Goal: Navigation & Orientation: Find specific page/section

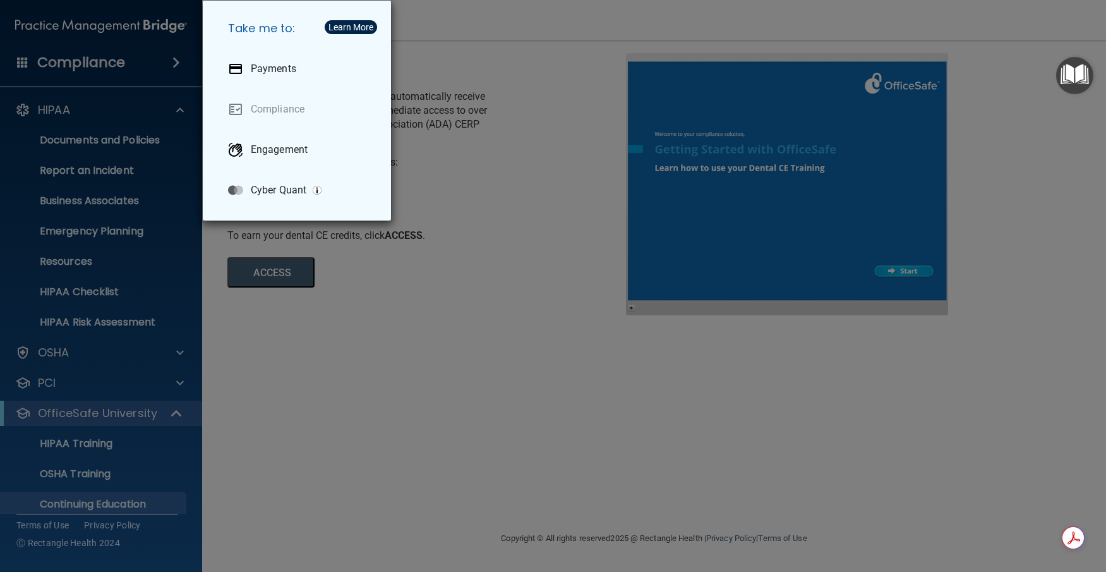
click at [58, 112] on div "Take me to: Payments Compliance Engagement Cyber Quant" at bounding box center [553, 286] width 1106 height 572
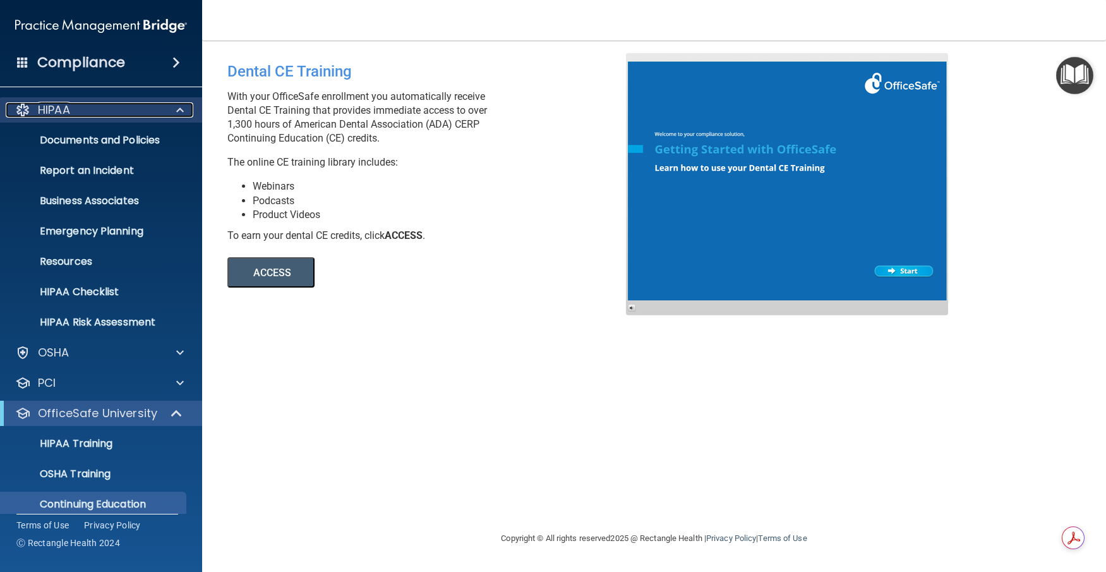
click at [52, 114] on p "HIPAA" at bounding box center [54, 109] width 32 height 15
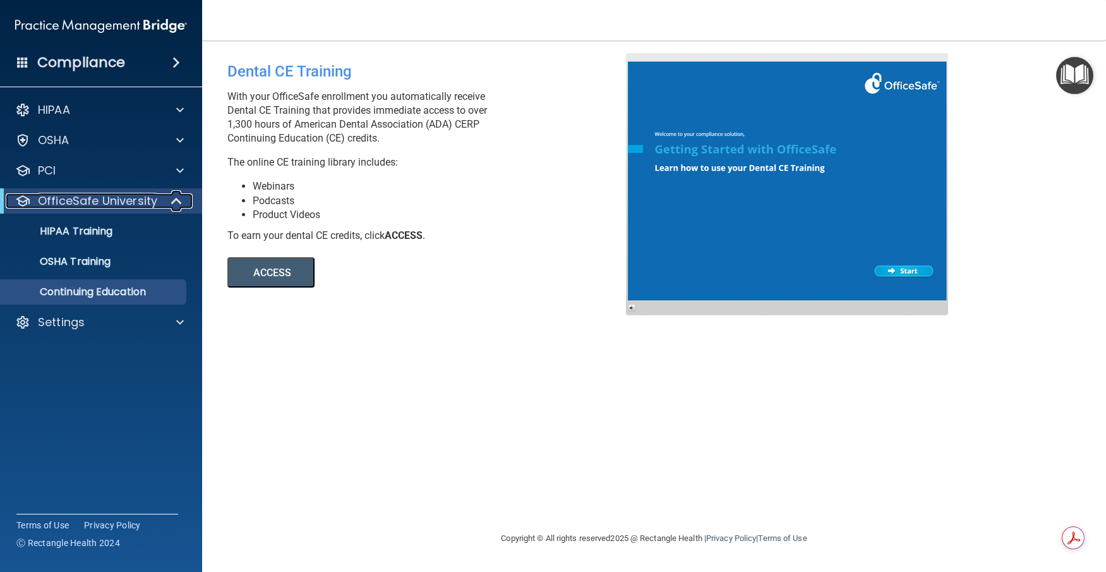
click at [70, 203] on p "OfficeSafe University" at bounding box center [97, 200] width 119 height 15
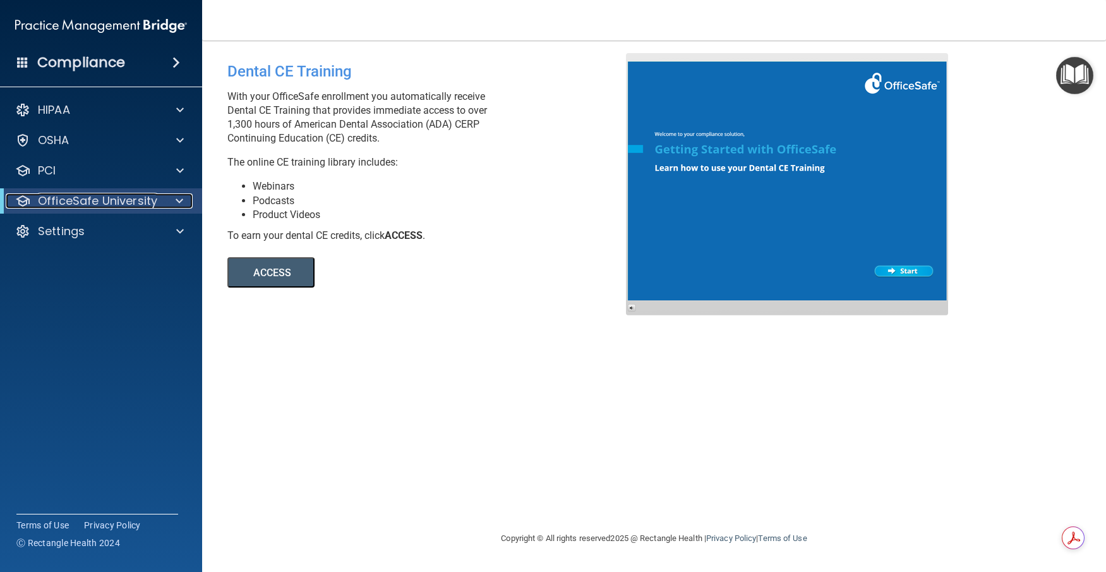
click at [70, 203] on p "OfficeSafe University" at bounding box center [97, 200] width 119 height 15
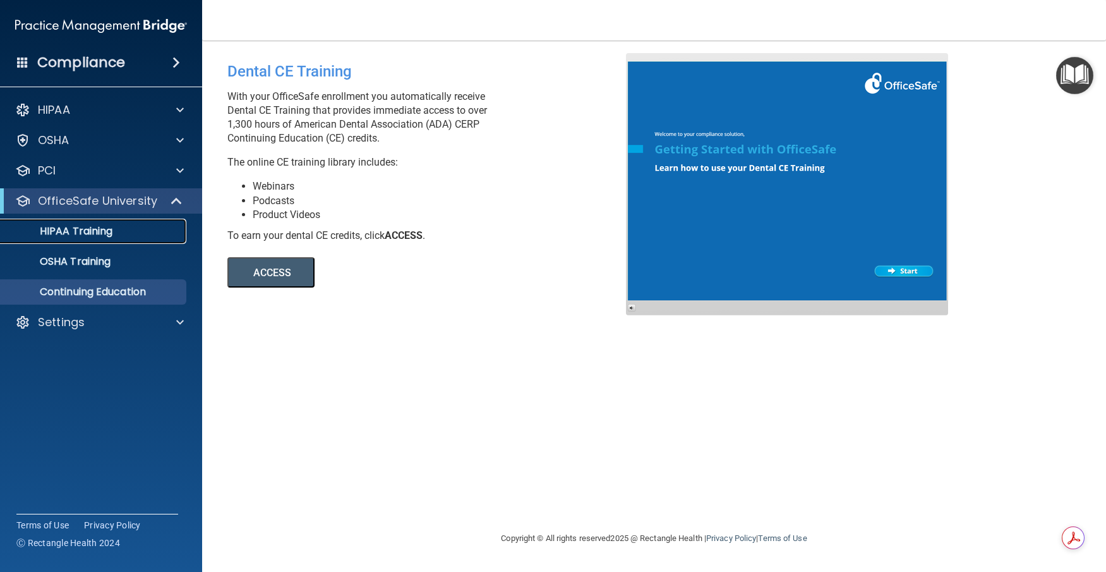
click at [71, 234] on p "HIPAA Training" at bounding box center [60, 231] width 104 height 13
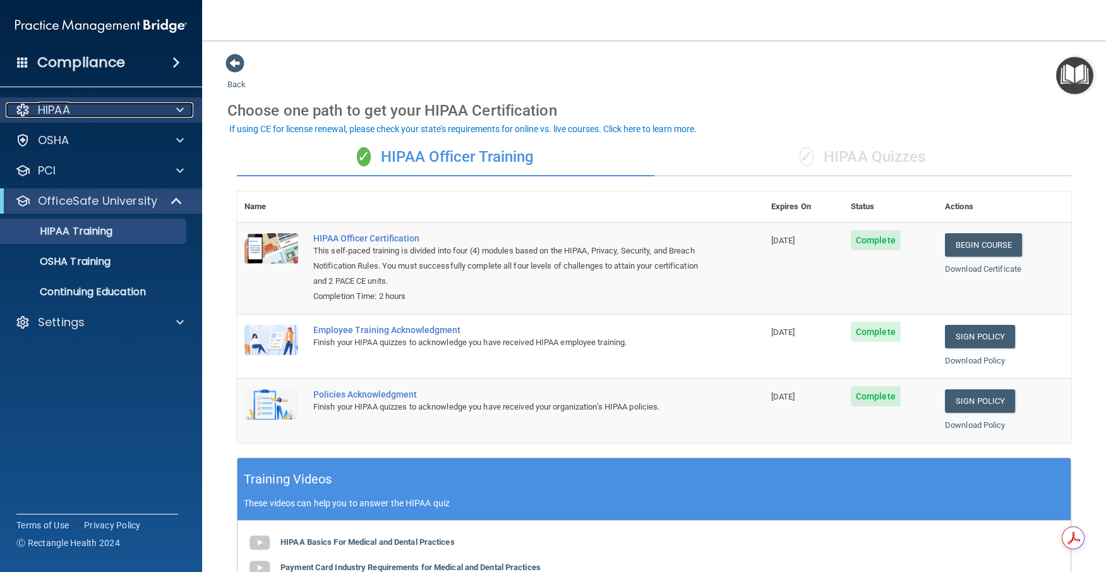
click at [48, 106] on p "HIPAA" at bounding box center [54, 109] width 32 height 15
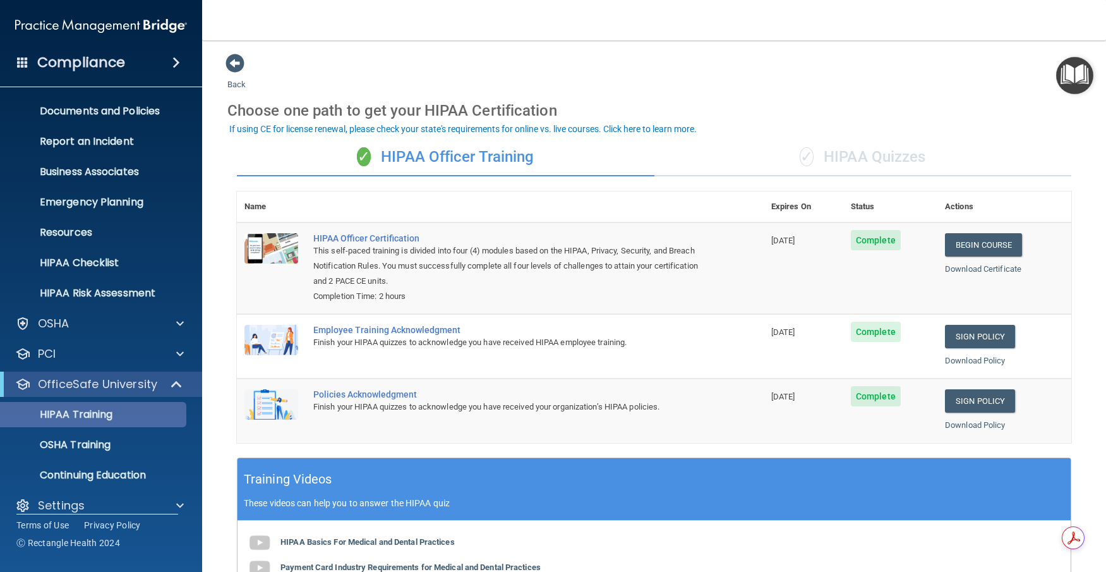
scroll to position [44, 0]
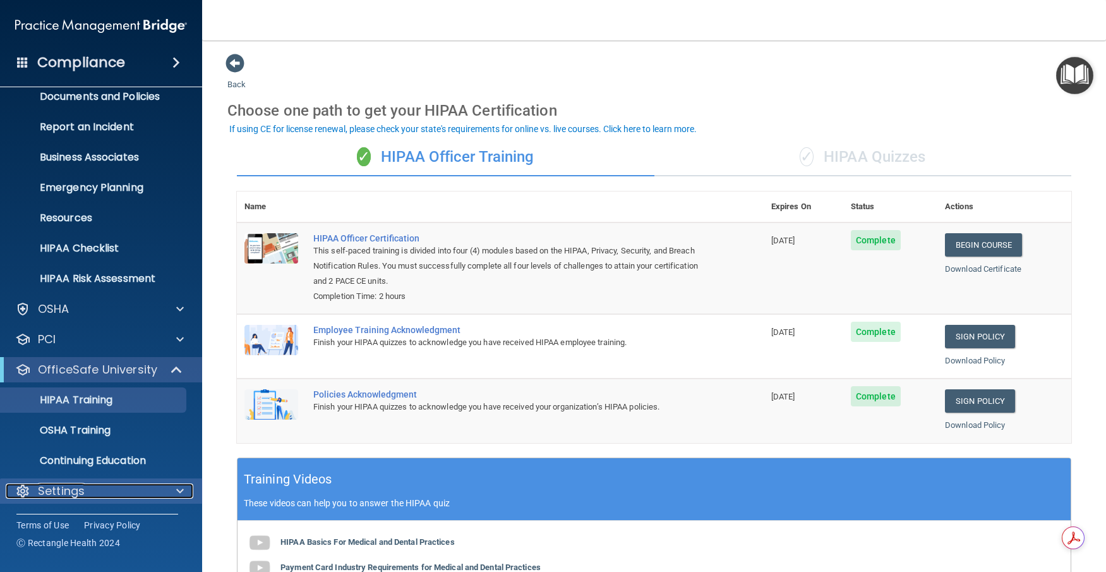
click at [50, 483] on p "Settings" at bounding box center [61, 490] width 47 height 15
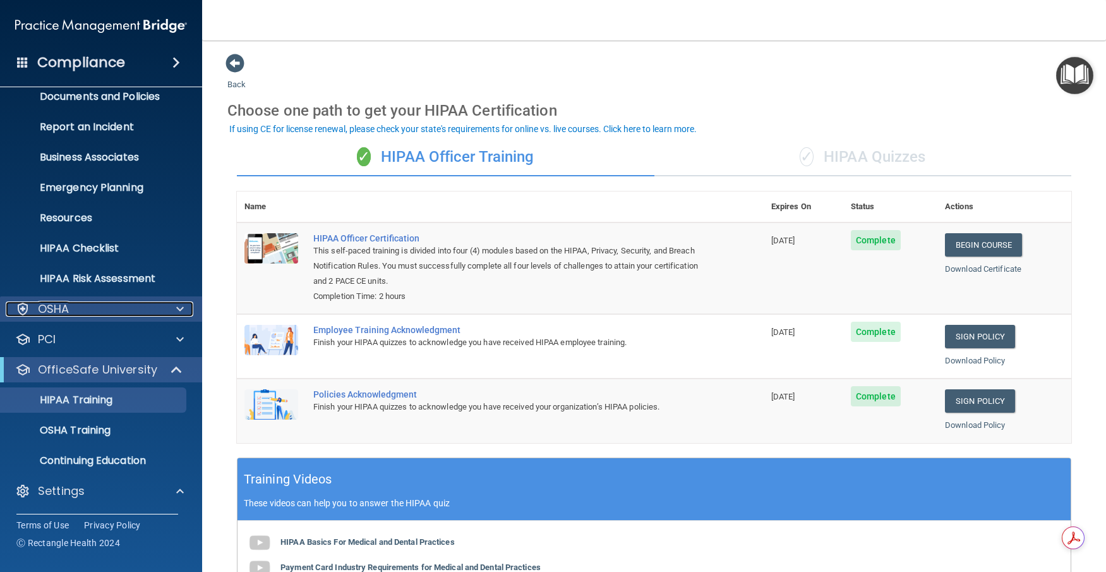
click at [94, 303] on div "OSHA" at bounding box center [84, 308] width 157 height 15
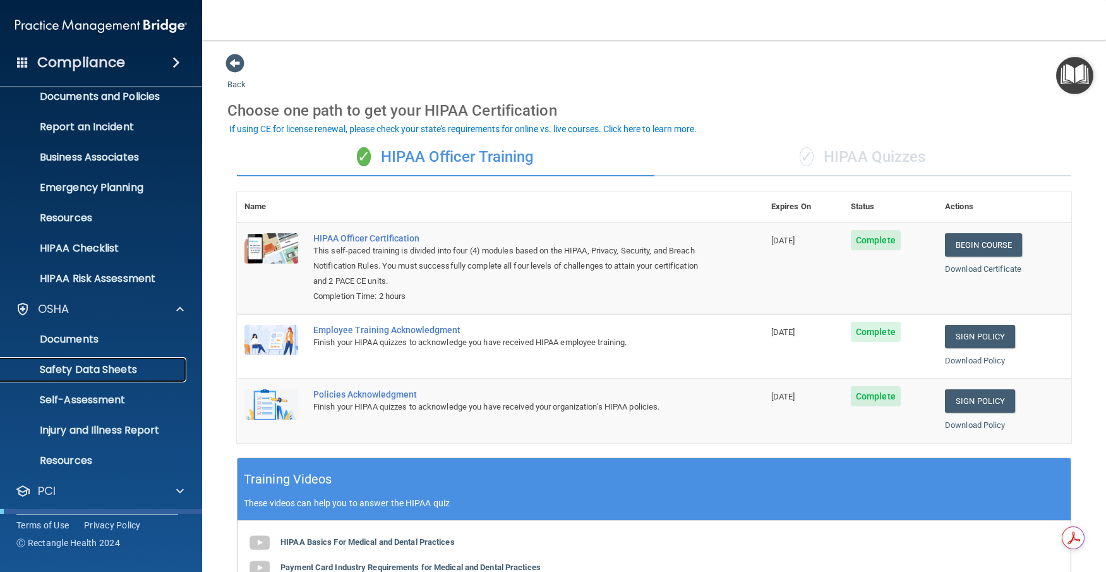
click at [97, 375] on p "Safety Data Sheets" at bounding box center [94, 369] width 173 height 13
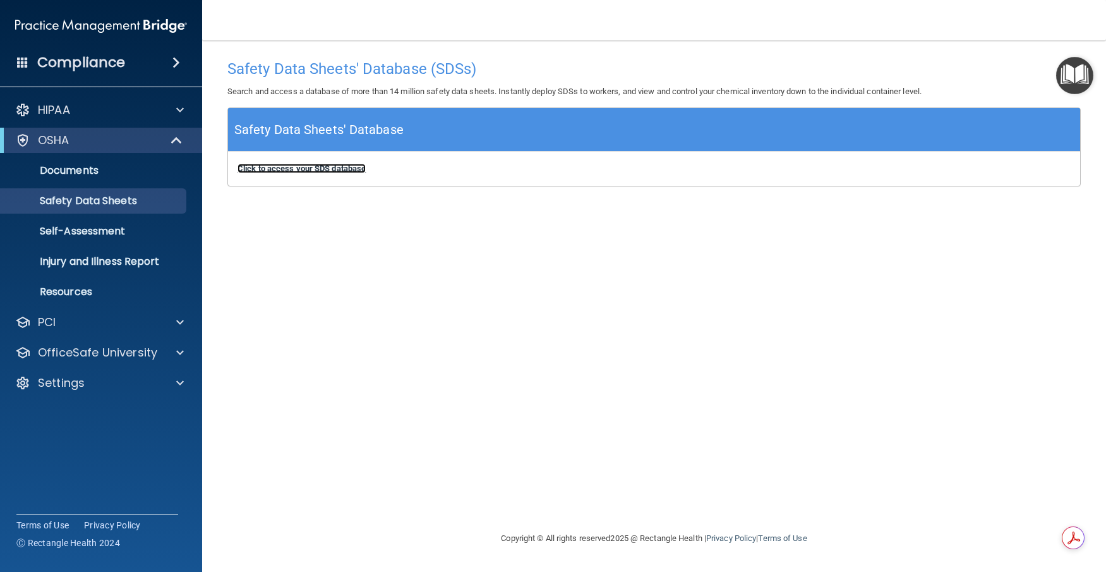
click at [305, 168] on b "Click to access your SDS database" at bounding box center [302, 168] width 128 height 9
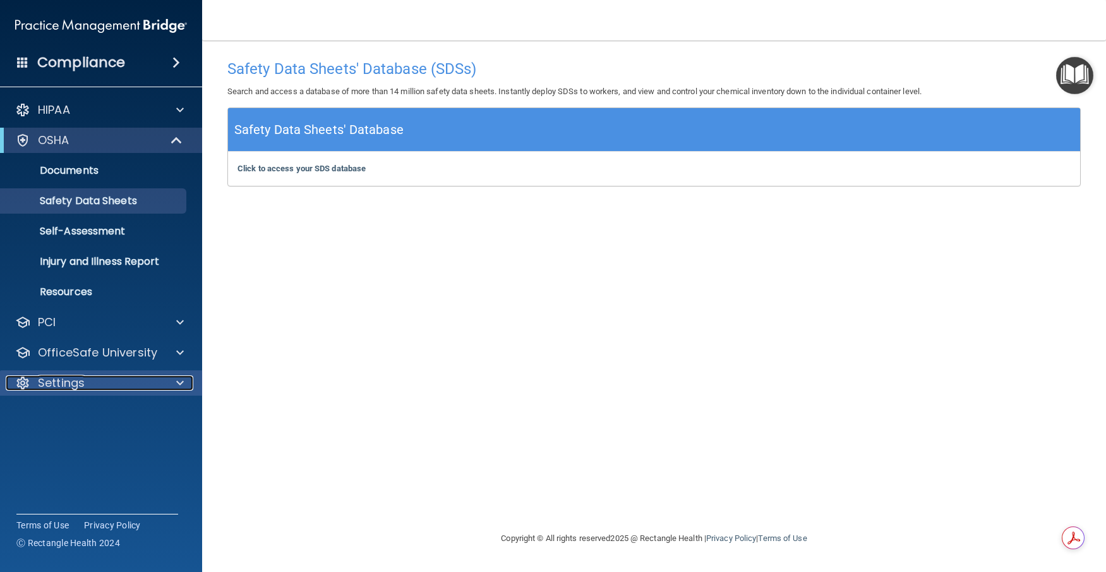
click at [93, 383] on div "Settings" at bounding box center [84, 382] width 157 height 15
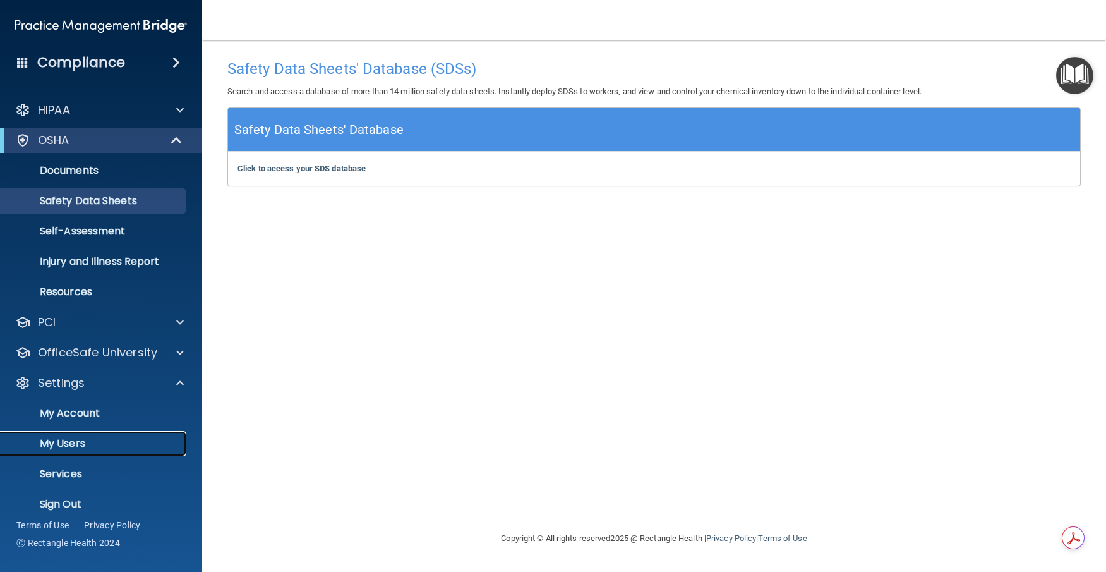
click at [69, 447] on p "My Users" at bounding box center [94, 443] width 173 height 13
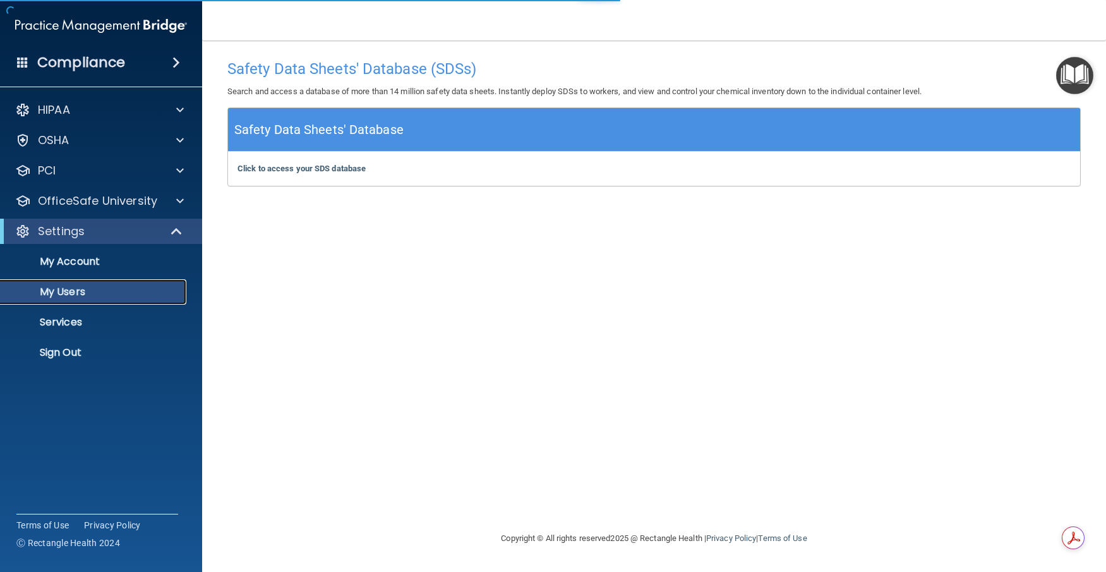
select select "20"
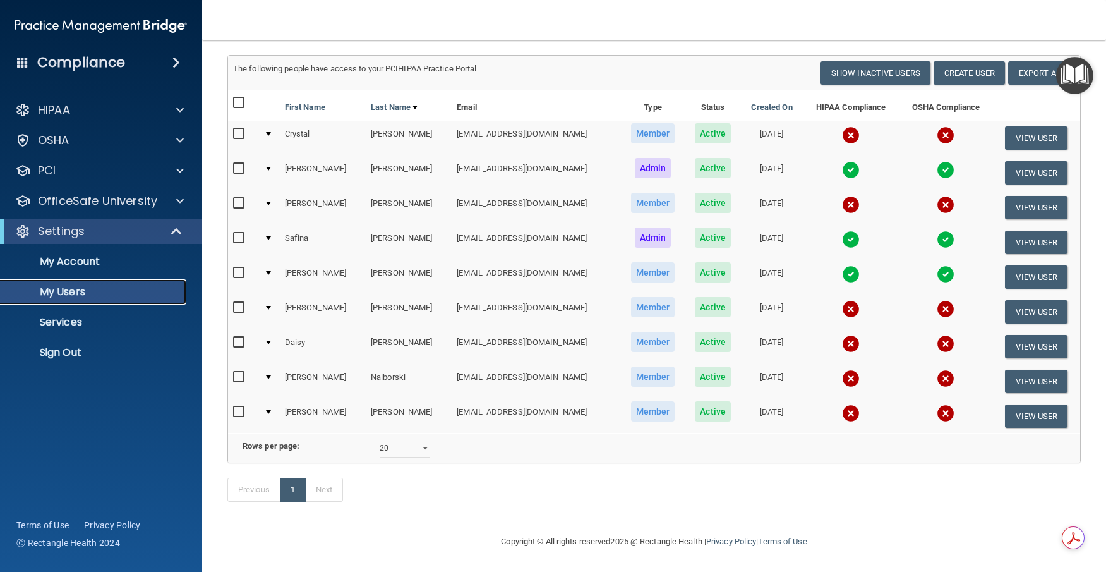
scroll to position [92, 0]
click at [44, 108] on p "HIPAA" at bounding box center [54, 109] width 32 height 15
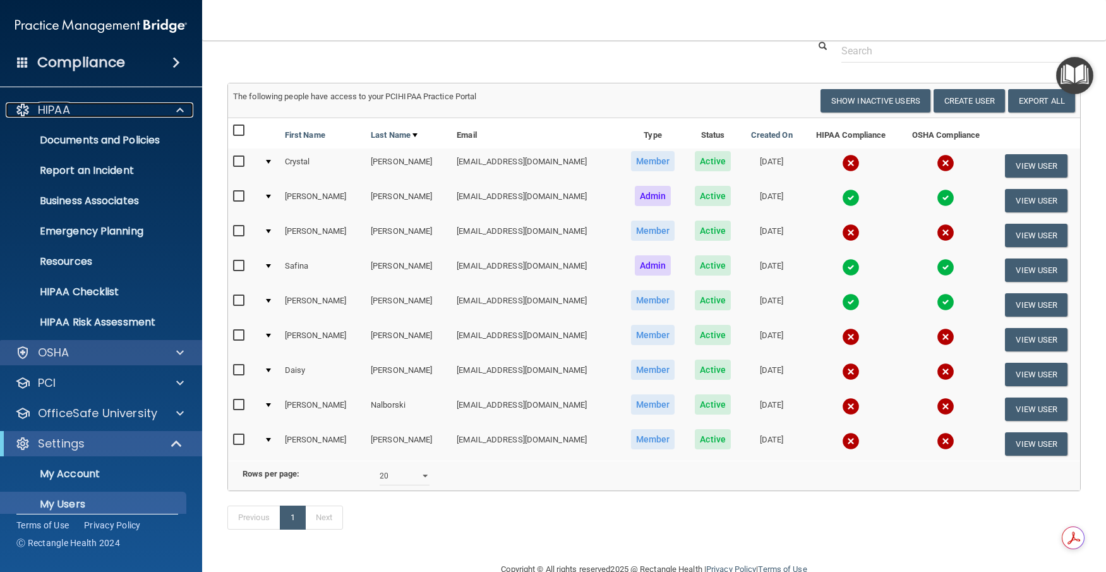
scroll to position [44, 0]
